Goal: Task Accomplishment & Management: Use online tool/utility

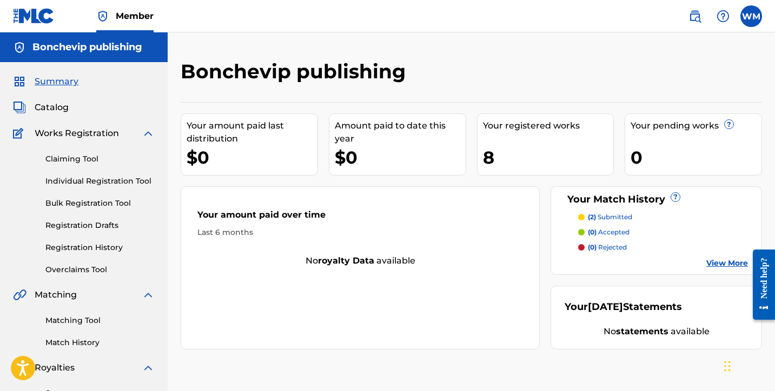
click at [619, 219] on p "(2) submitted" at bounding box center [610, 217] width 44 height 10
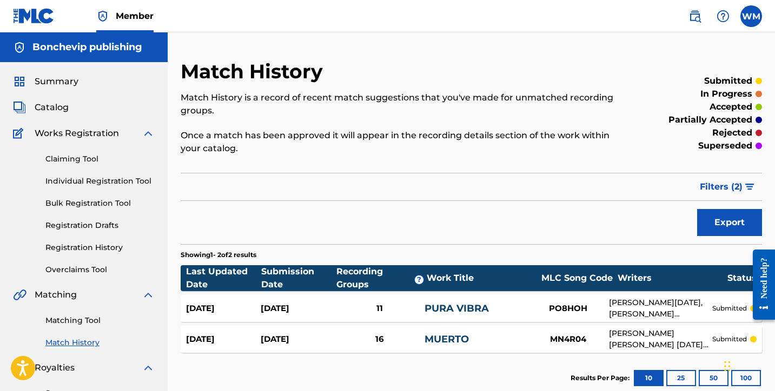
click at [79, 321] on link "Matching Tool" at bounding box center [99, 320] width 109 height 11
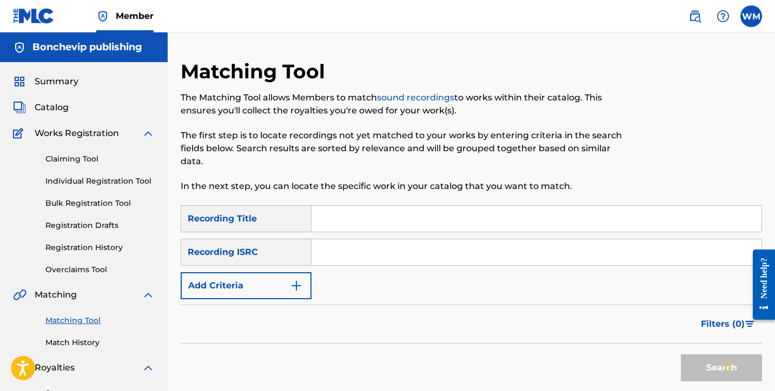
click at [336, 222] on input "Search Form" at bounding box center [536, 219] width 450 height 26
type input "metalera"
click at [282, 281] on button "Add Criteria" at bounding box center [246, 286] width 131 height 27
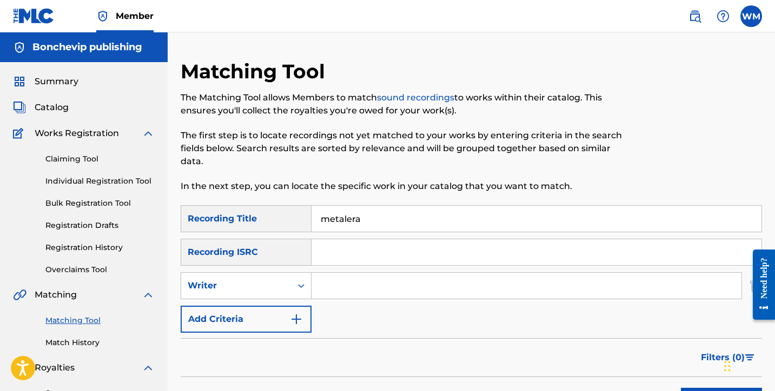
click at [336, 281] on input "Search Form" at bounding box center [526, 286] width 430 height 26
type input "[PERSON_NAME][DATE]"
click at [553, 323] on div "SearchWithCriteriaeb404af3-5dfc-4a8e-82af-cccf86723f0f Recording Title metalera…" at bounding box center [471, 269] width 581 height 128
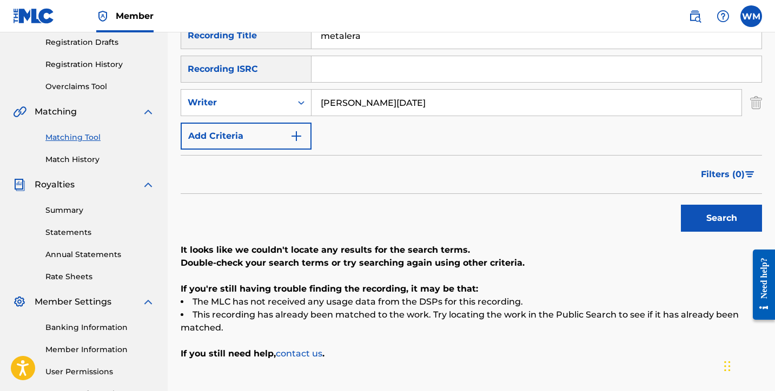
scroll to position [180, 0]
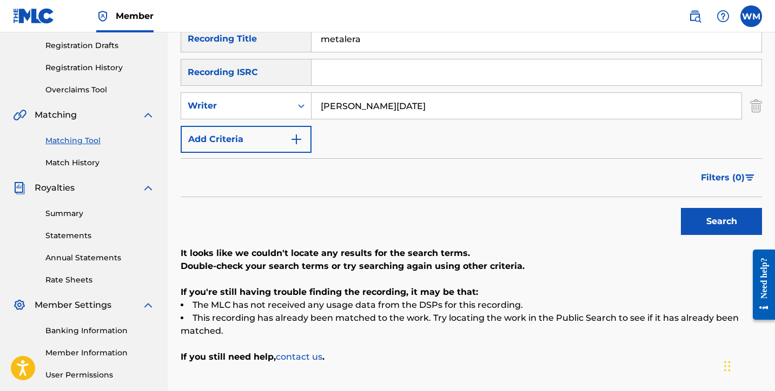
drag, startPoint x: 372, startPoint y: 41, endPoint x: 265, endPoint y: 38, distance: 107.1
click at [265, 38] on div "SearchWithCriteriaeb404af3-5dfc-4a8e-82af-cccf86723f0f Recording Title metalera" at bounding box center [471, 38] width 581 height 27
type input "bendiciones"
click at [721, 222] on button "Search" at bounding box center [721, 221] width 81 height 27
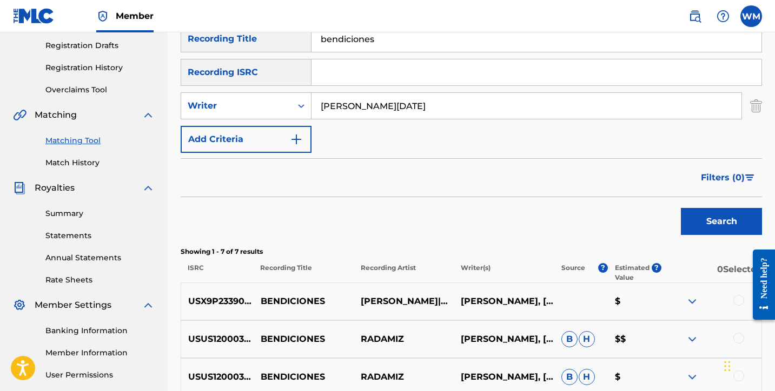
click at [476, 182] on div "Filters ( 0 )" at bounding box center [471, 177] width 581 height 39
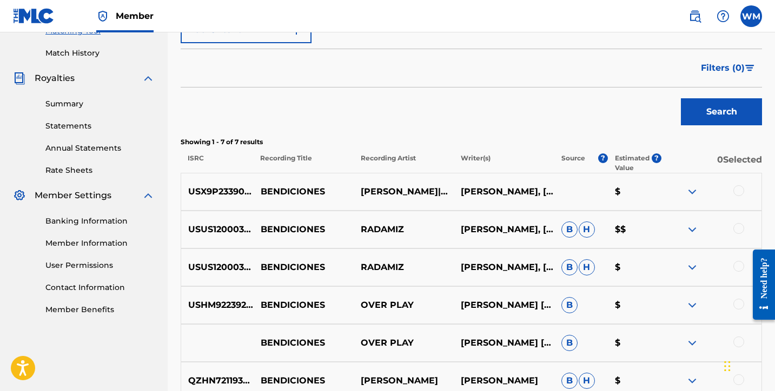
scroll to position [291, 0]
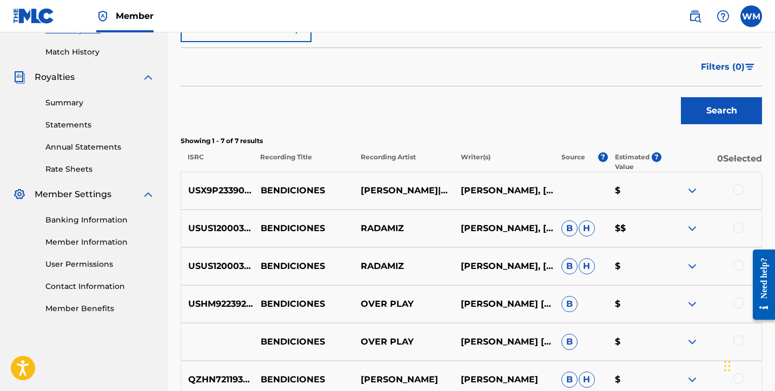
click at [691, 193] on img at bounding box center [692, 190] width 13 height 13
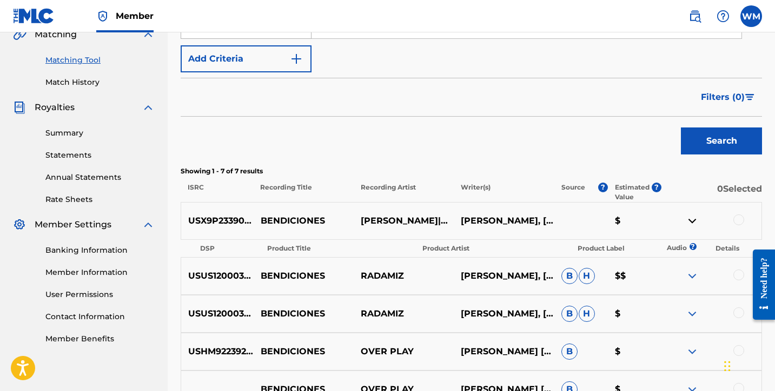
scroll to position [261, 0]
click at [741, 217] on div at bounding box center [738, 219] width 11 height 11
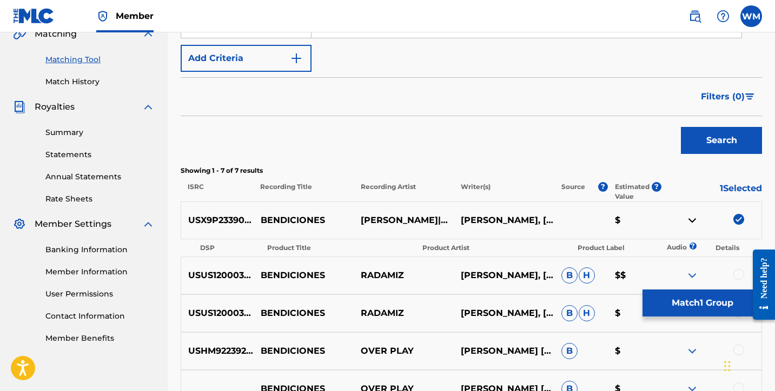
click at [699, 304] on button "Match 1 Group" at bounding box center [701, 303] width 119 height 27
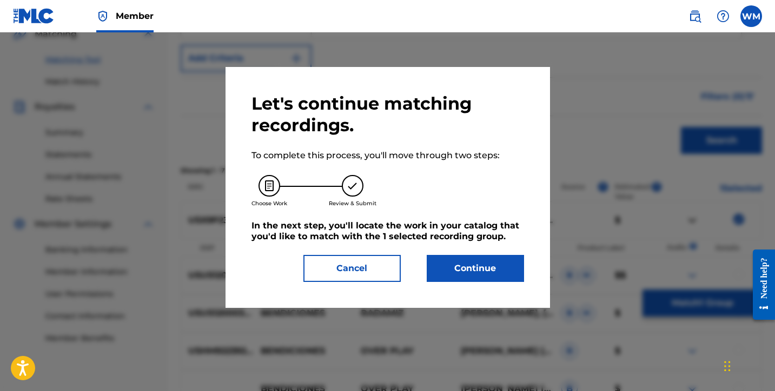
click at [489, 269] on button "Continue" at bounding box center [475, 268] width 97 height 27
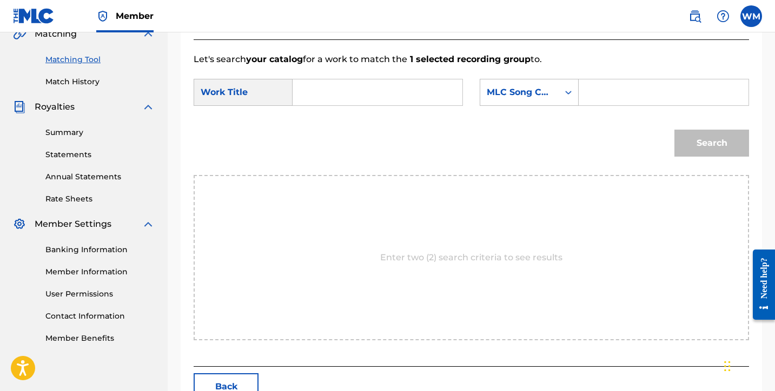
click at [328, 96] on input "Search Form" at bounding box center [377, 92] width 151 height 26
type input "bendiciones"
click at [696, 142] on div "Search" at bounding box center [709, 140] width 80 height 43
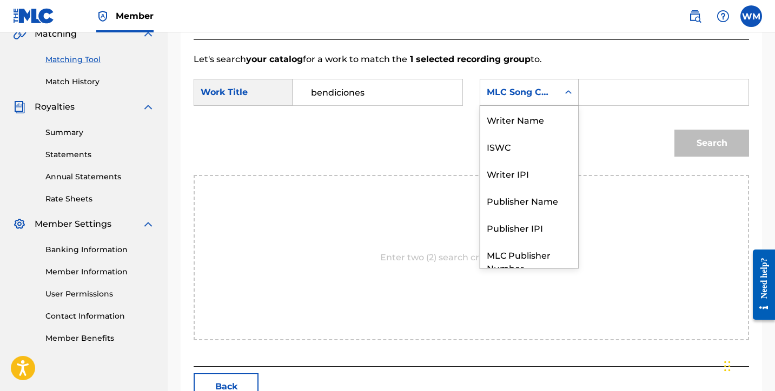
click at [573, 95] on icon "Search Form" at bounding box center [568, 92] width 11 height 11
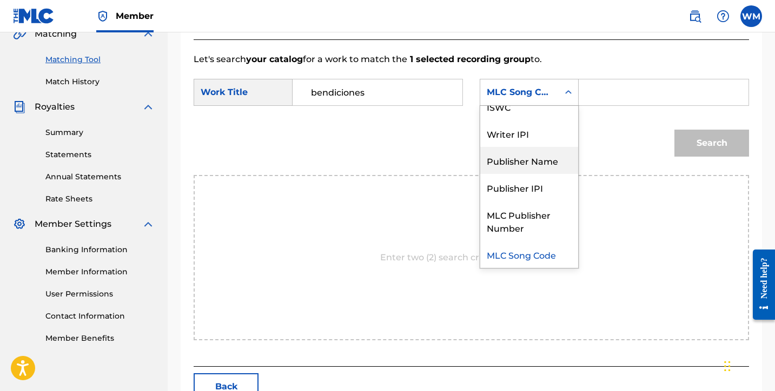
click at [539, 159] on div "Publisher Name" at bounding box center [529, 160] width 98 height 27
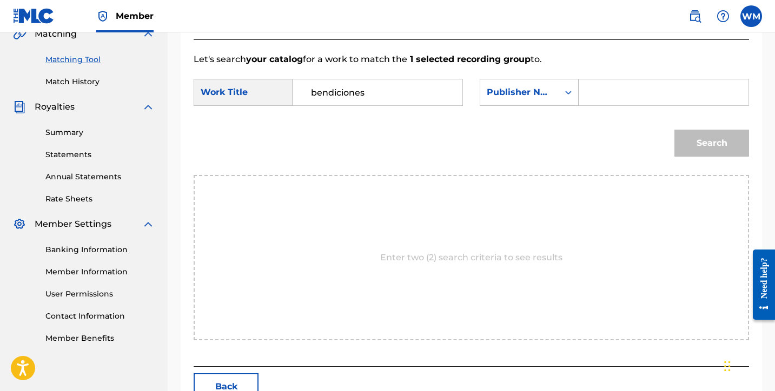
click at [601, 91] on input "Search Form" at bounding box center [663, 92] width 151 height 26
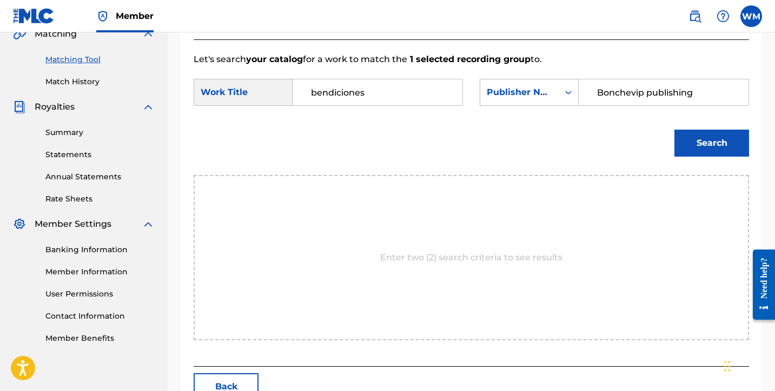
type input "Bonchevip publishing"
click at [730, 140] on button "Search" at bounding box center [711, 143] width 75 height 27
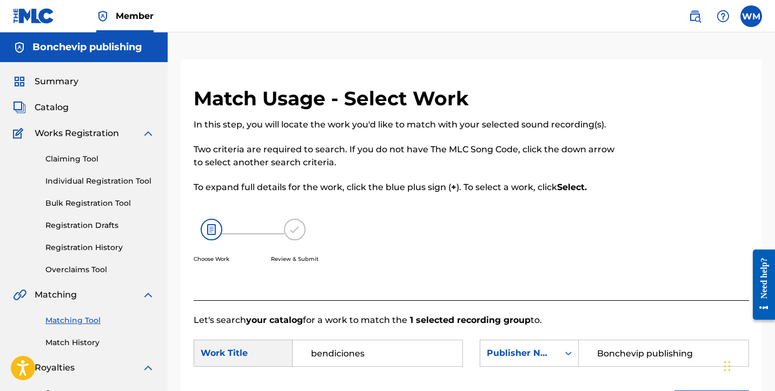
scroll to position [0, 0]
click at [68, 321] on link "Matching Tool" at bounding box center [99, 320] width 109 height 11
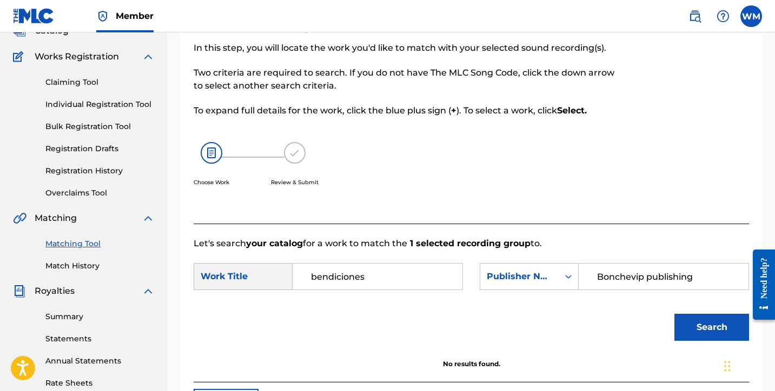
scroll to position [79, 0]
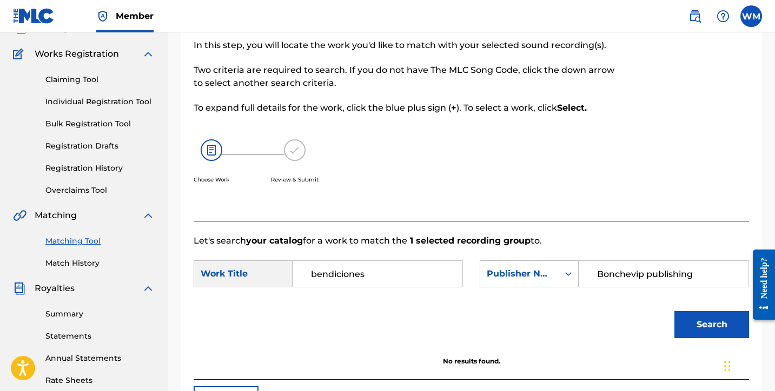
click at [81, 242] on link "Matching Tool" at bounding box center [99, 241] width 109 height 11
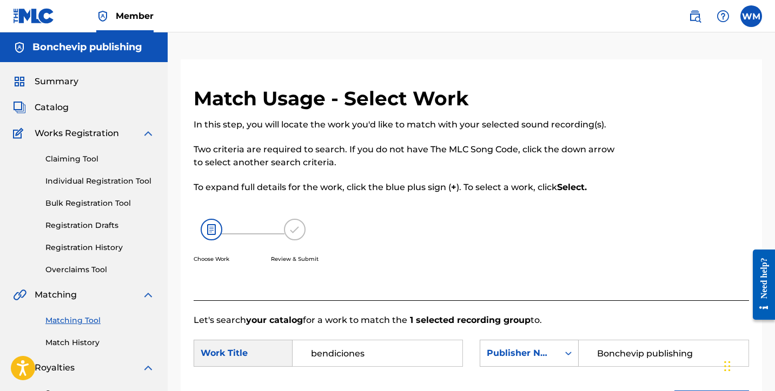
drag, startPoint x: 378, startPoint y: 358, endPoint x: 271, endPoint y: 354, distance: 106.6
click at [271, 354] on div "SearchWithCriteriae56005bf-dbfc-4277-97ea-866a9bace449 Work Title bendiciones" at bounding box center [328, 353] width 269 height 27
click at [357, 355] on input "bendiciones" at bounding box center [377, 354] width 151 height 26
type input "cla cla"
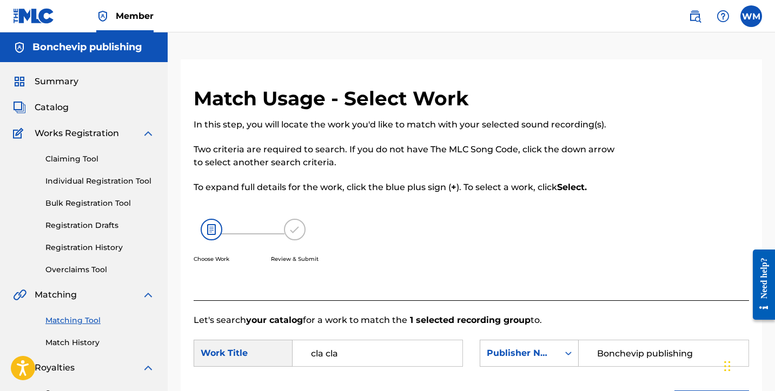
click at [596, 274] on div "Choose Work Review & Submit" at bounding box center [408, 247] width 428 height 82
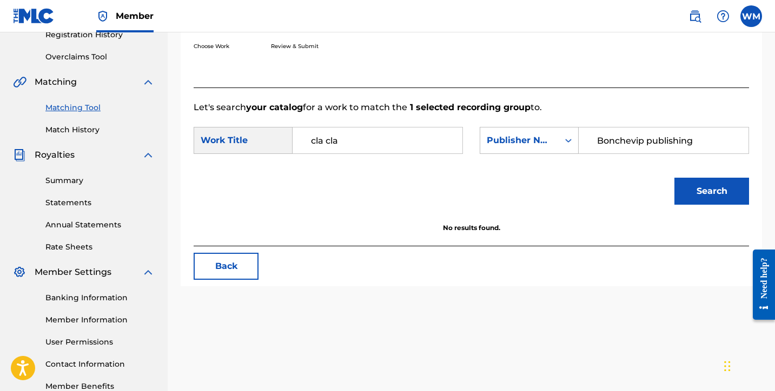
scroll to position [214, 0]
click at [722, 193] on button "Search" at bounding box center [711, 190] width 75 height 27
click at [561, 141] on div "Search Form" at bounding box center [568, 139] width 19 height 19
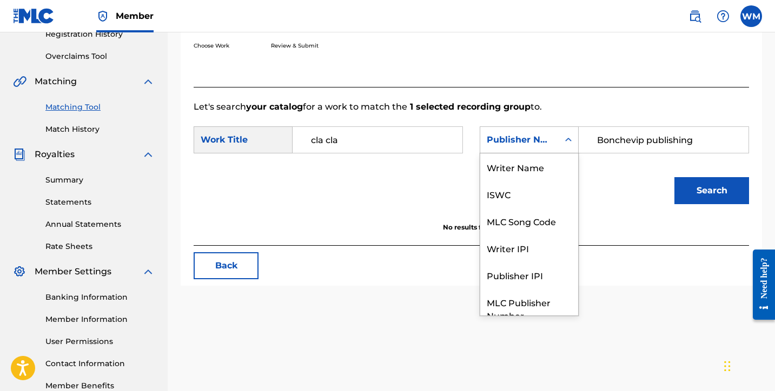
scroll to position [40, 0]
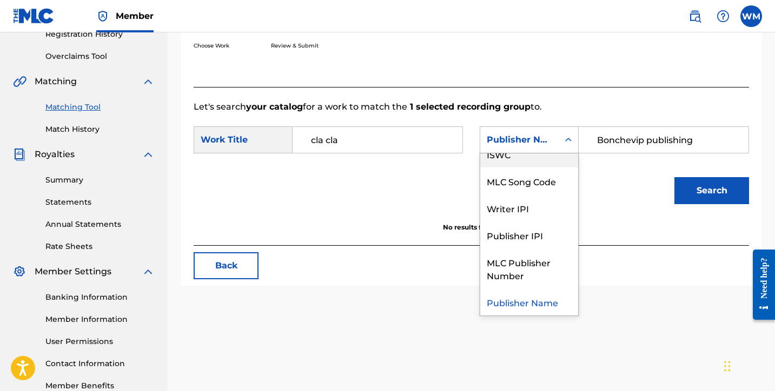
click at [81, 129] on link "Match History" at bounding box center [99, 129] width 109 height 11
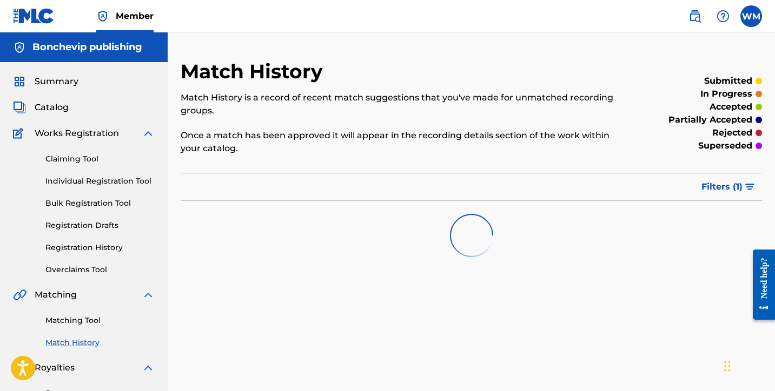
click at [64, 319] on link "Matching Tool" at bounding box center [99, 320] width 109 height 11
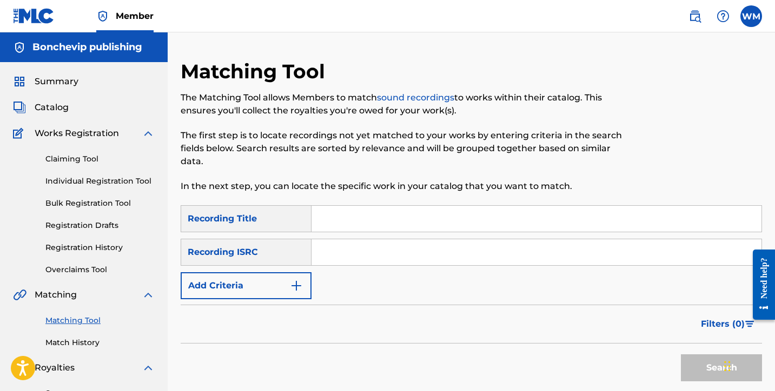
click at [331, 216] on input "Search Form" at bounding box center [536, 219] width 450 height 26
type input "cla cla"
click at [303, 288] on button "Add Criteria" at bounding box center [246, 286] width 131 height 27
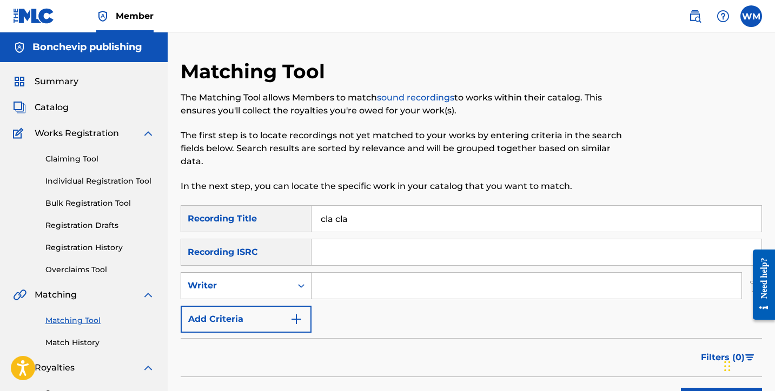
click at [288, 289] on div "Writer" at bounding box center [236, 286] width 110 height 21
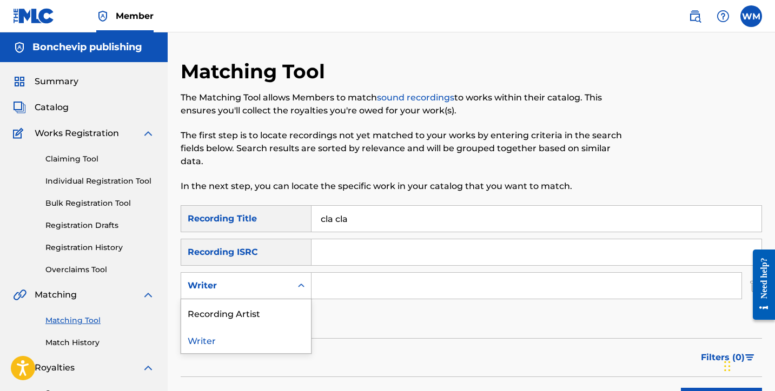
click at [288, 289] on div "Writer" at bounding box center [236, 286] width 110 height 21
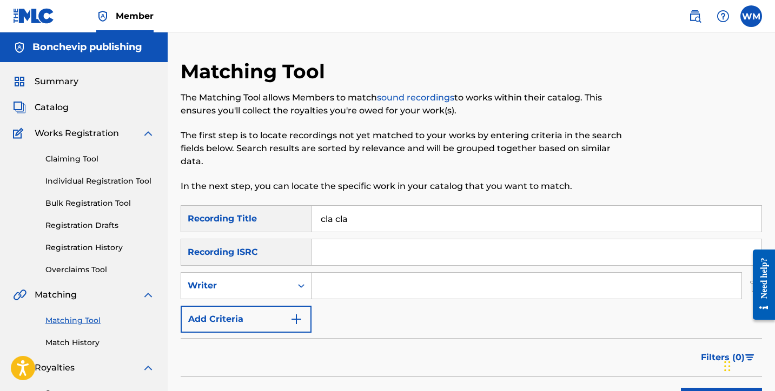
click at [334, 284] on input "Search Form" at bounding box center [526, 286] width 430 height 26
type input "[PERSON_NAME]"
click at [439, 320] on div "SearchWithCriteriaeb404af3-5dfc-4a8e-82af-cccf86723f0f Recording Title cla cla …" at bounding box center [471, 269] width 581 height 128
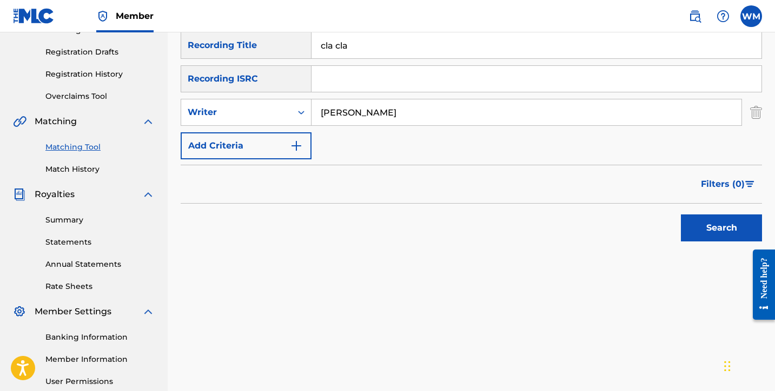
scroll to position [178, 0]
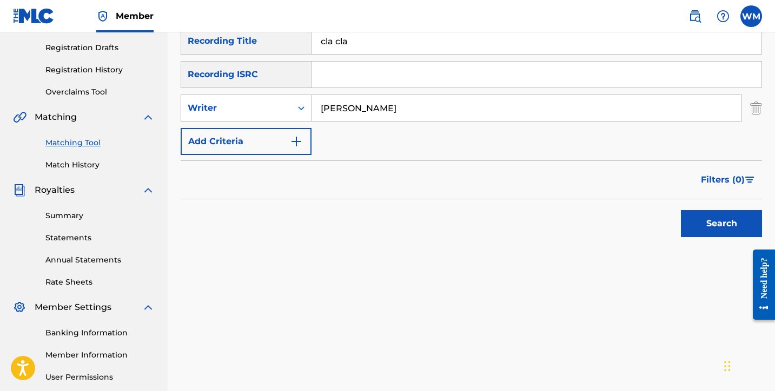
click at [728, 227] on button "Search" at bounding box center [721, 223] width 81 height 27
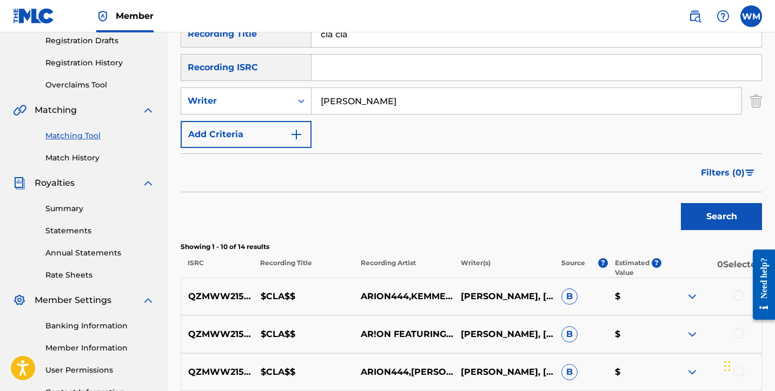
scroll to position [184, 0]
click at [302, 144] on button "Add Criteria" at bounding box center [246, 135] width 131 height 27
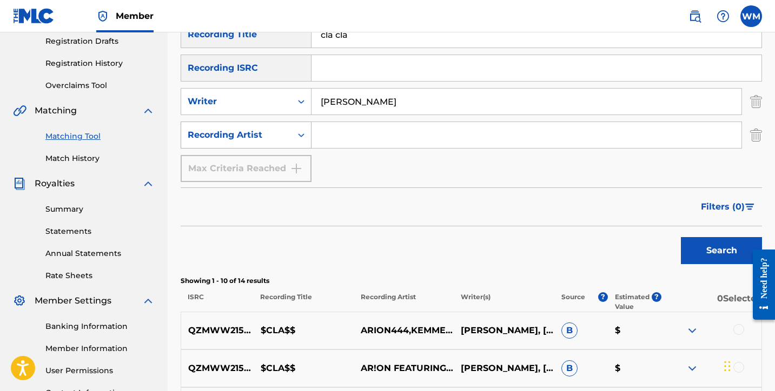
click at [300, 140] on icon "Search Form" at bounding box center [301, 135] width 11 height 11
click at [326, 139] on input "Search Form" at bounding box center [526, 135] width 430 height 26
type input "dj [PERSON_NAME]"
click at [687, 248] on button "Search" at bounding box center [721, 250] width 81 height 27
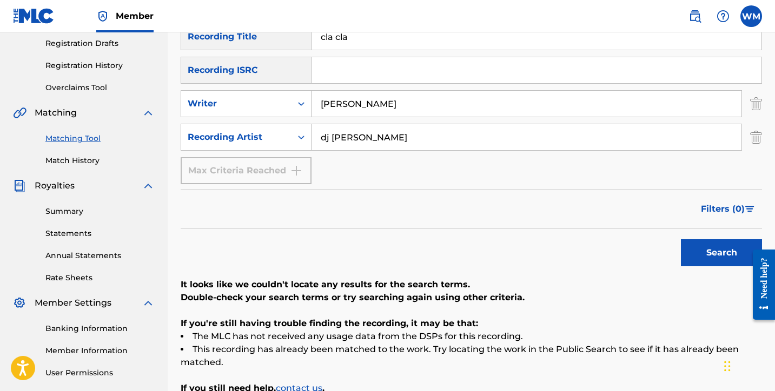
scroll to position [178, 0]
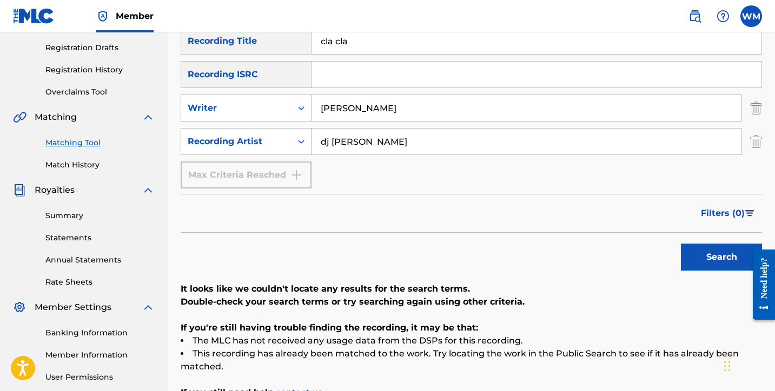
drag, startPoint x: 366, startPoint y: 45, endPoint x: 247, endPoint y: 51, distance: 119.6
click at [247, 51] on div "SearchWithCriteriaeb404af3-5dfc-4a8e-82af-cccf86723f0f Recording Title cla cla" at bounding box center [471, 41] width 581 height 27
type input "c"
type input "shorty remix"
drag, startPoint x: 386, startPoint y: 148, endPoint x: 257, endPoint y: 143, distance: 128.8
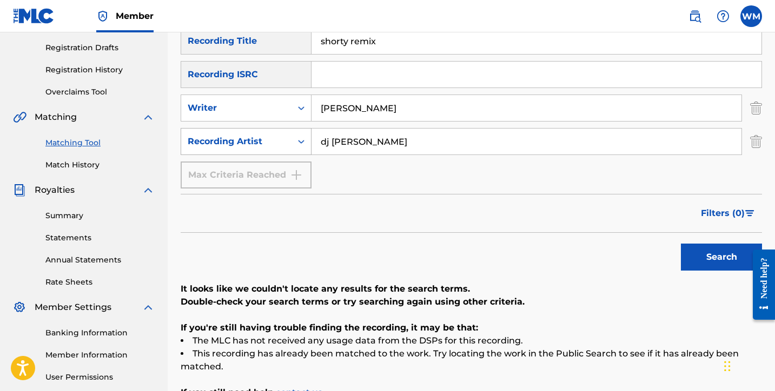
click at [257, 143] on div "SearchWithCriteria77ac4636-eab1-411d-b2e0-6f8c54ae0071 Recording Artist dj [PER…" at bounding box center [471, 141] width 581 height 27
click at [708, 263] on button "Search" at bounding box center [721, 257] width 81 height 27
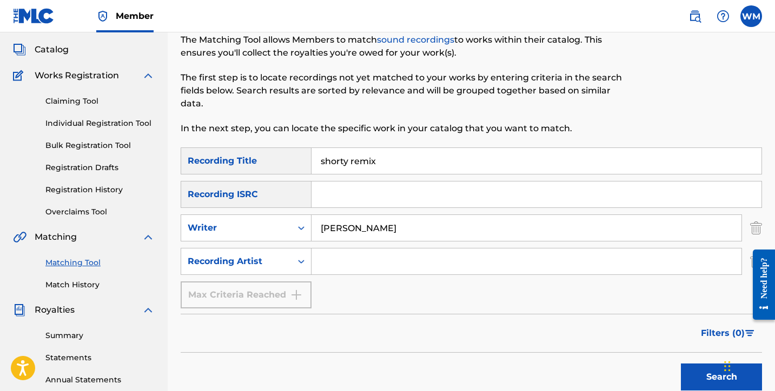
scroll to position [49, 0]
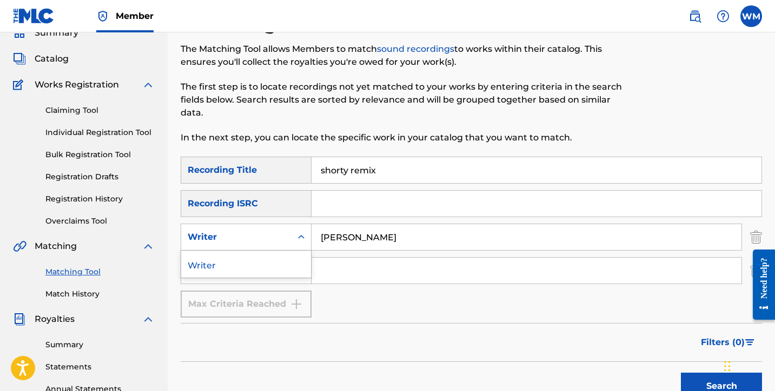
click at [306, 239] on icon "Search Form" at bounding box center [301, 237] width 11 height 11
click at [58, 60] on span "Catalog" at bounding box center [52, 58] width 34 height 13
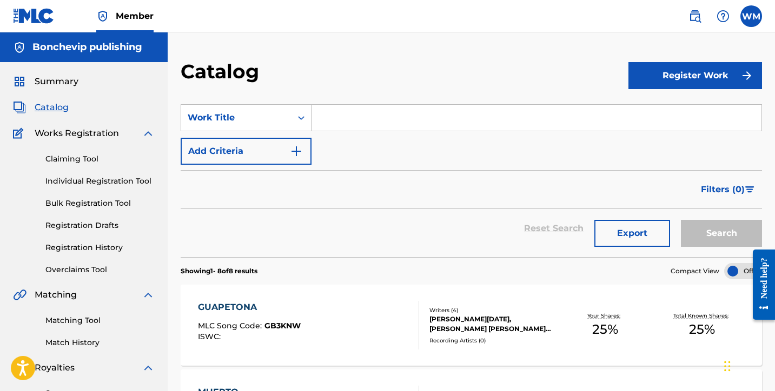
click at [69, 266] on link "Overclaims Tool" at bounding box center [99, 269] width 109 height 11
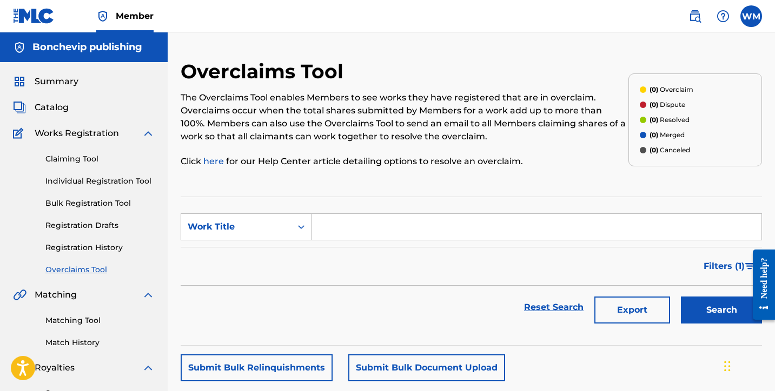
click at [365, 227] on input "Search Form" at bounding box center [536, 227] width 450 height 26
type input "bendiciones"
click at [721, 310] on button "Search" at bounding box center [721, 310] width 81 height 27
click at [613, 273] on div "Filters ( 1 )" at bounding box center [471, 266] width 581 height 39
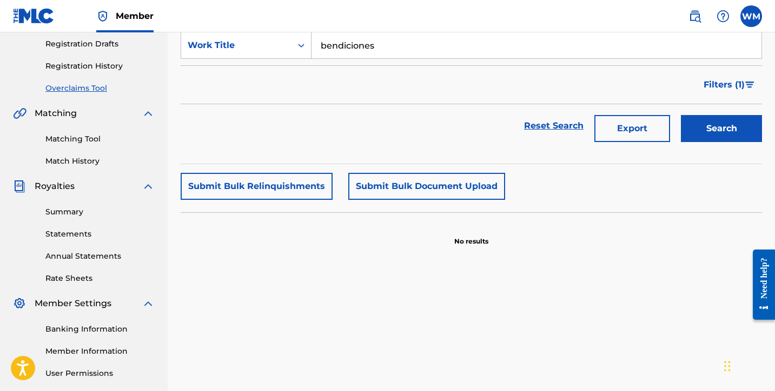
scroll to position [176, 0]
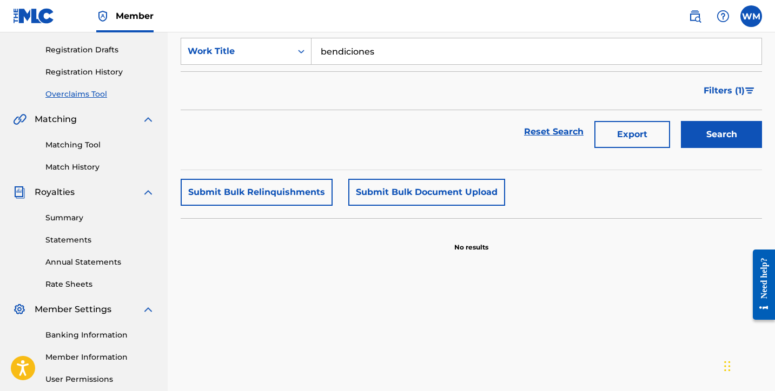
click at [733, 132] on button "Search" at bounding box center [721, 134] width 81 height 27
click at [295, 55] on div "Search Form" at bounding box center [300, 51] width 19 height 19
click at [186, 162] on section "SearchWithCriteria856c15f1-ca1b-4eed-a9fe-cd737ccabfff Overclaim ID, 2 of 3. 3 …" at bounding box center [471, 95] width 581 height 149
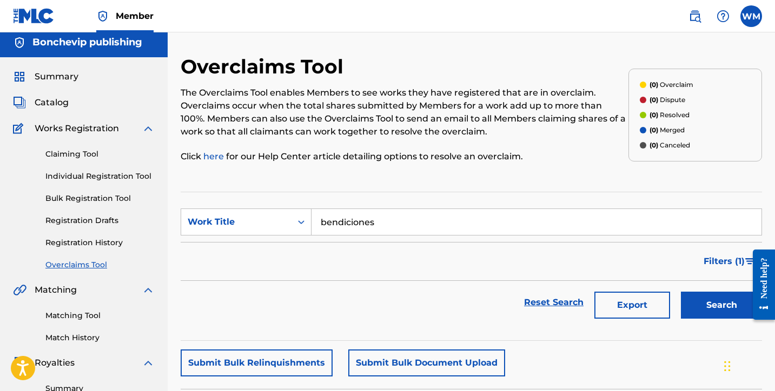
scroll to position [0, 0]
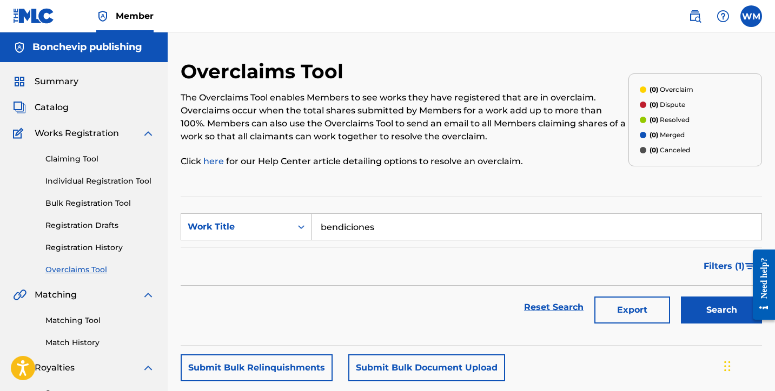
click at [54, 111] on span "Catalog" at bounding box center [52, 107] width 34 height 13
